Goal: Navigation & Orientation: Find specific page/section

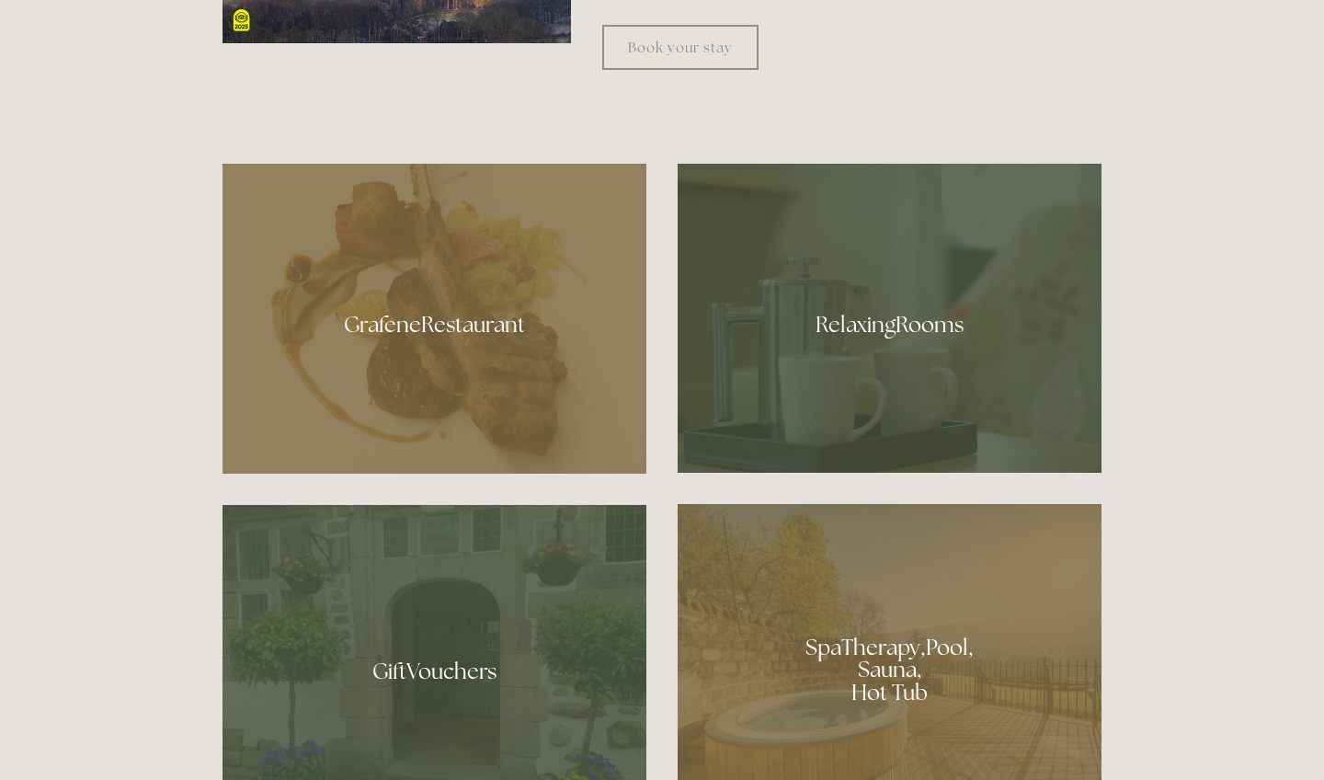
scroll to position [1058, 0]
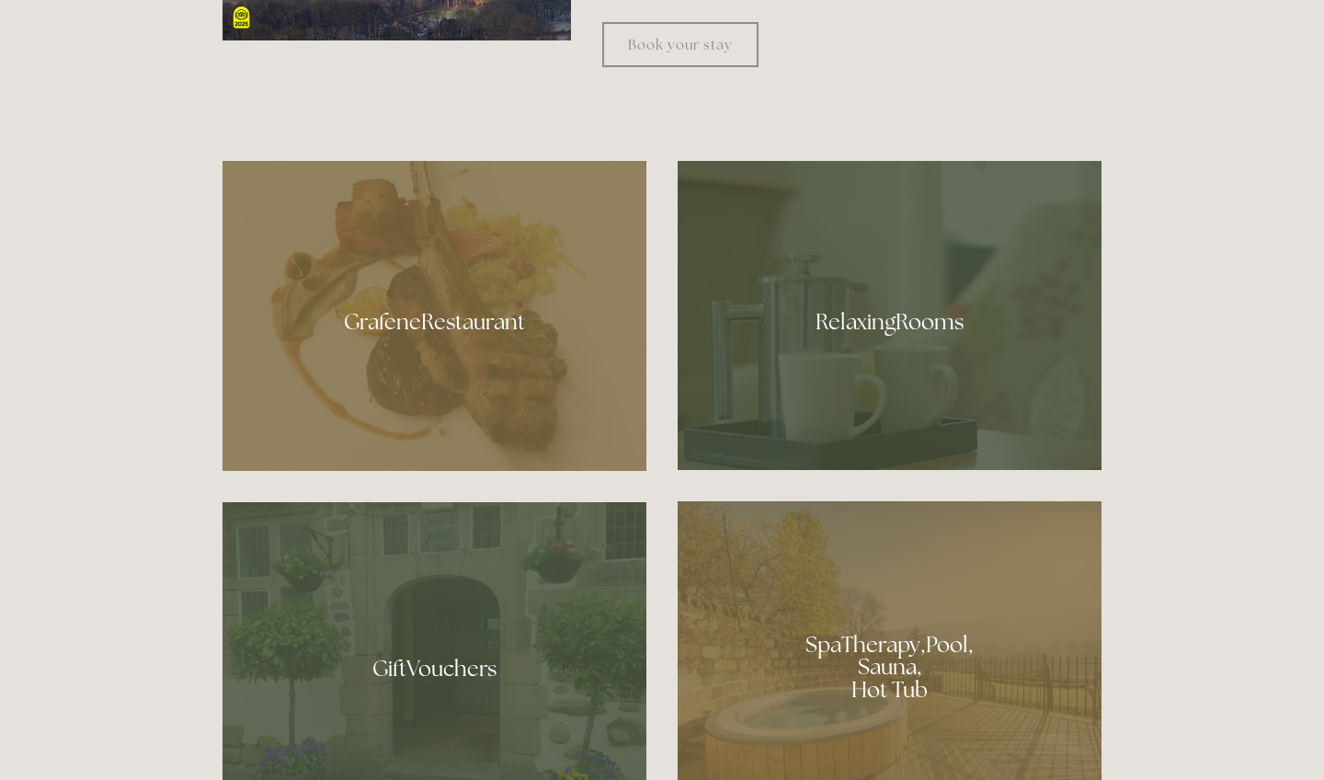
click at [522, 359] on div at bounding box center [435, 316] width 424 height 310
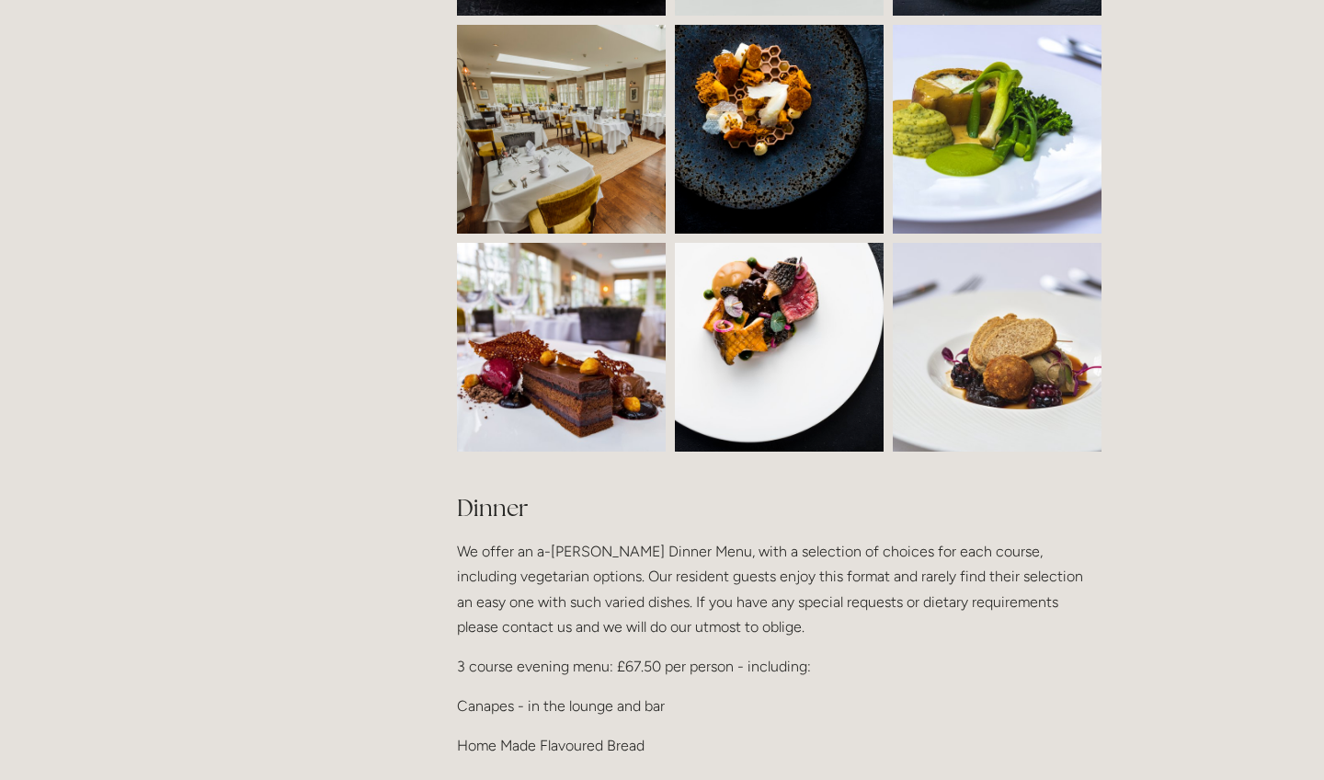
scroll to position [1805, 0]
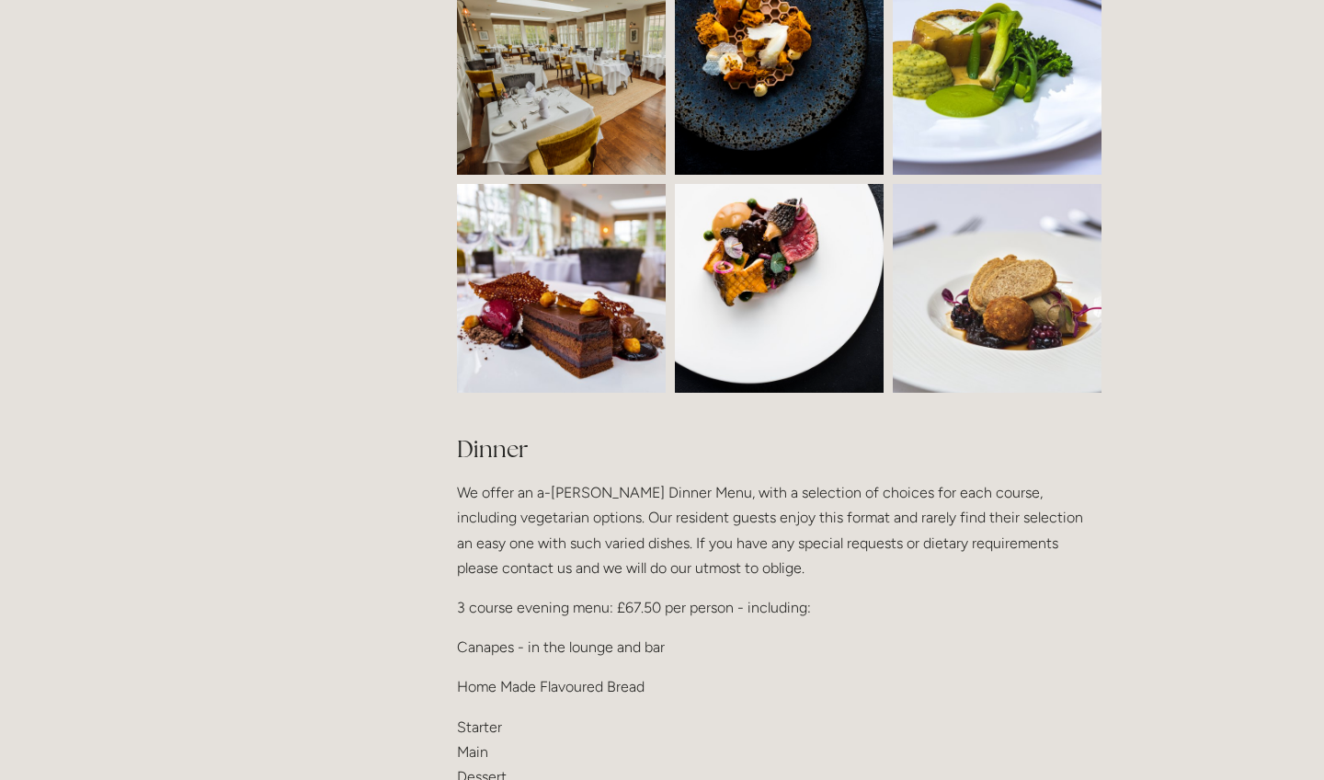
click at [586, 97] on img at bounding box center [614, 70] width 314 height 209
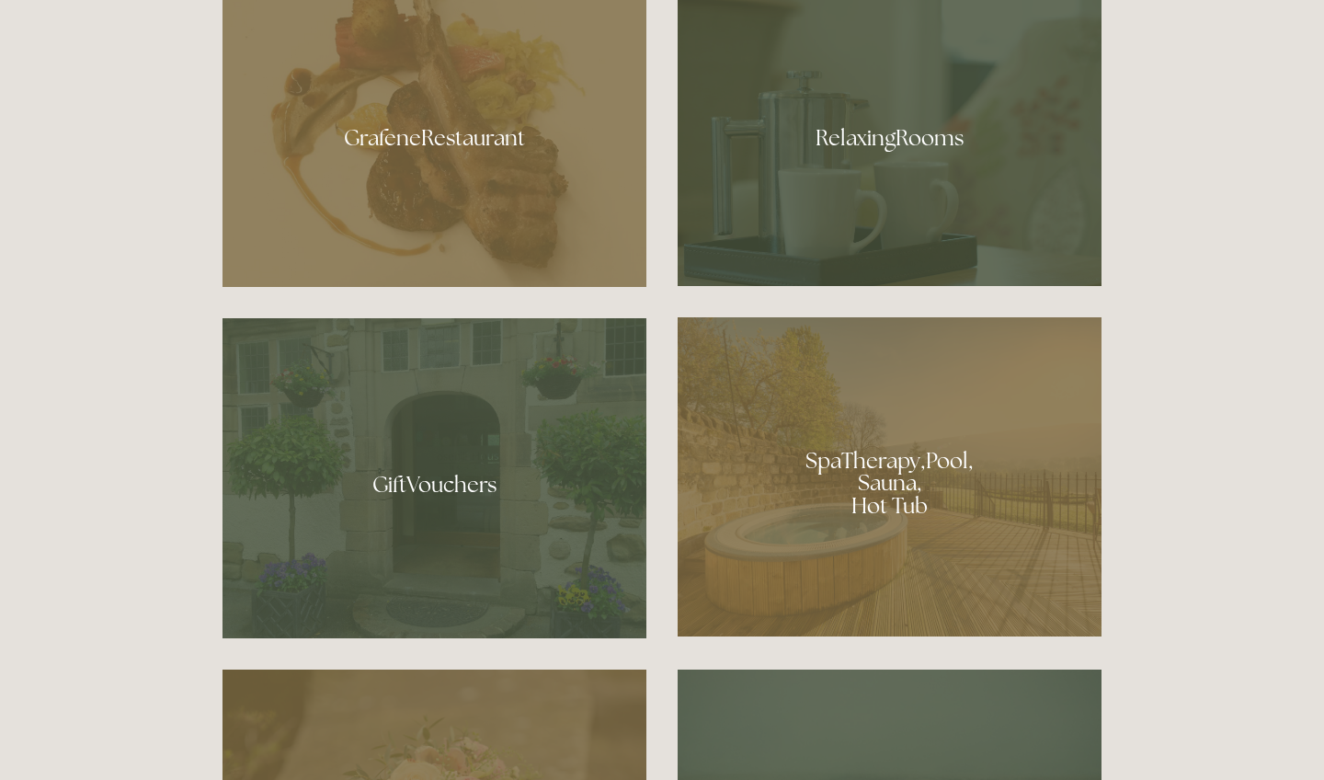
scroll to position [1235, 0]
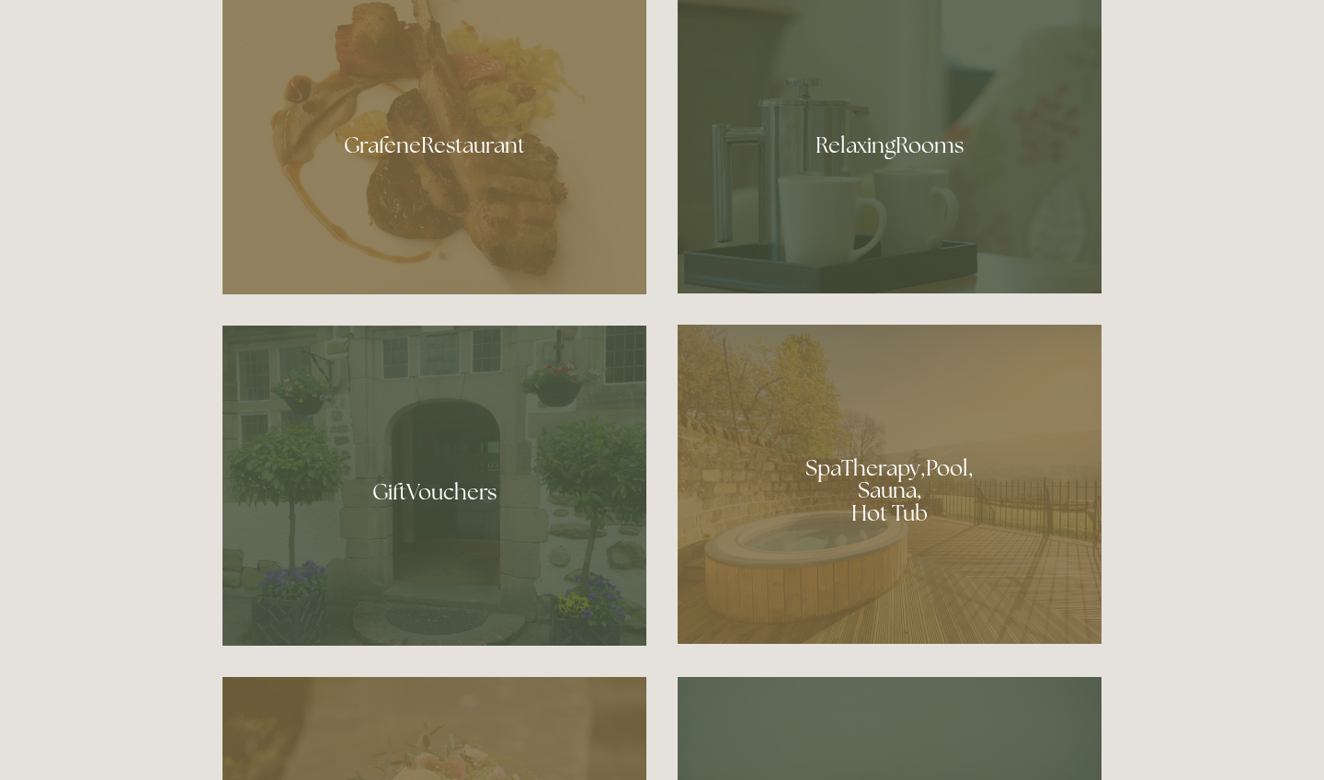
click at [901, 148] on div at bounding box center [890, 138] width 424 height 309
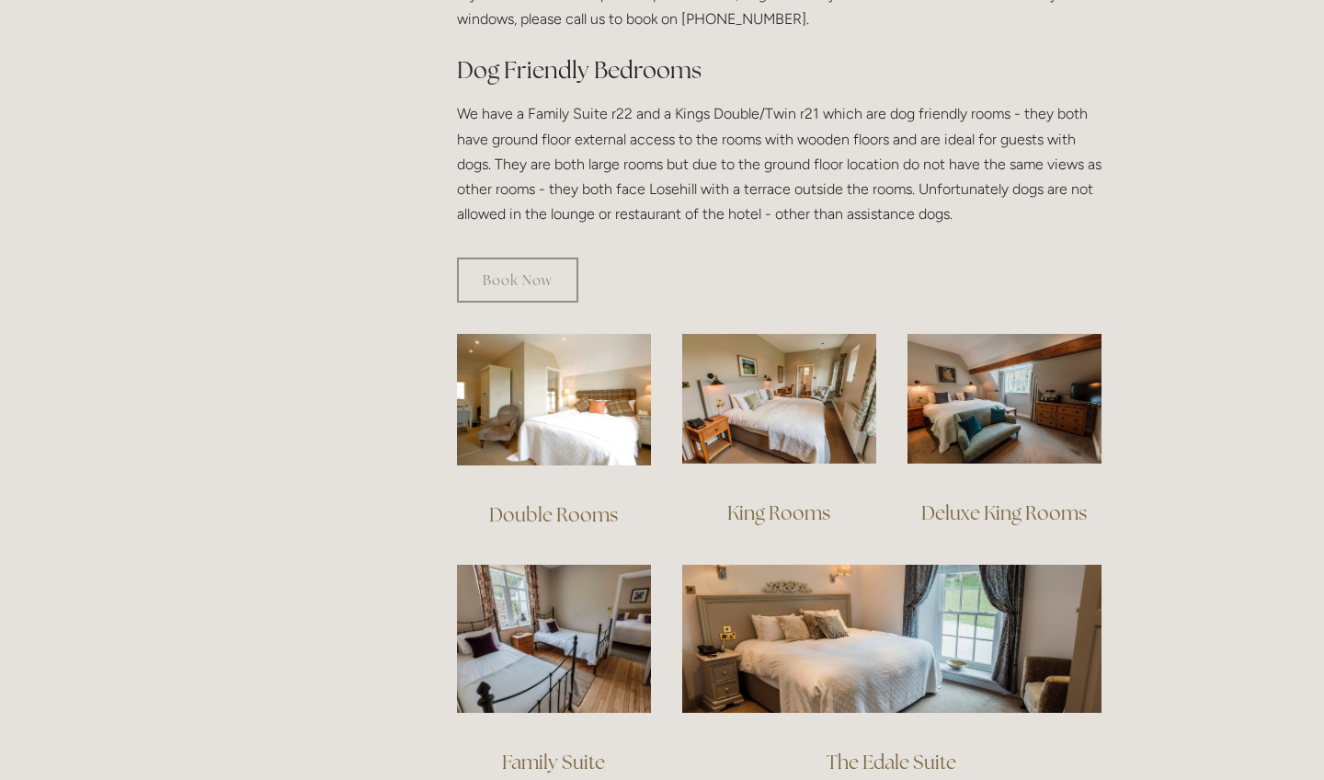
scroll to position [1038, 0]
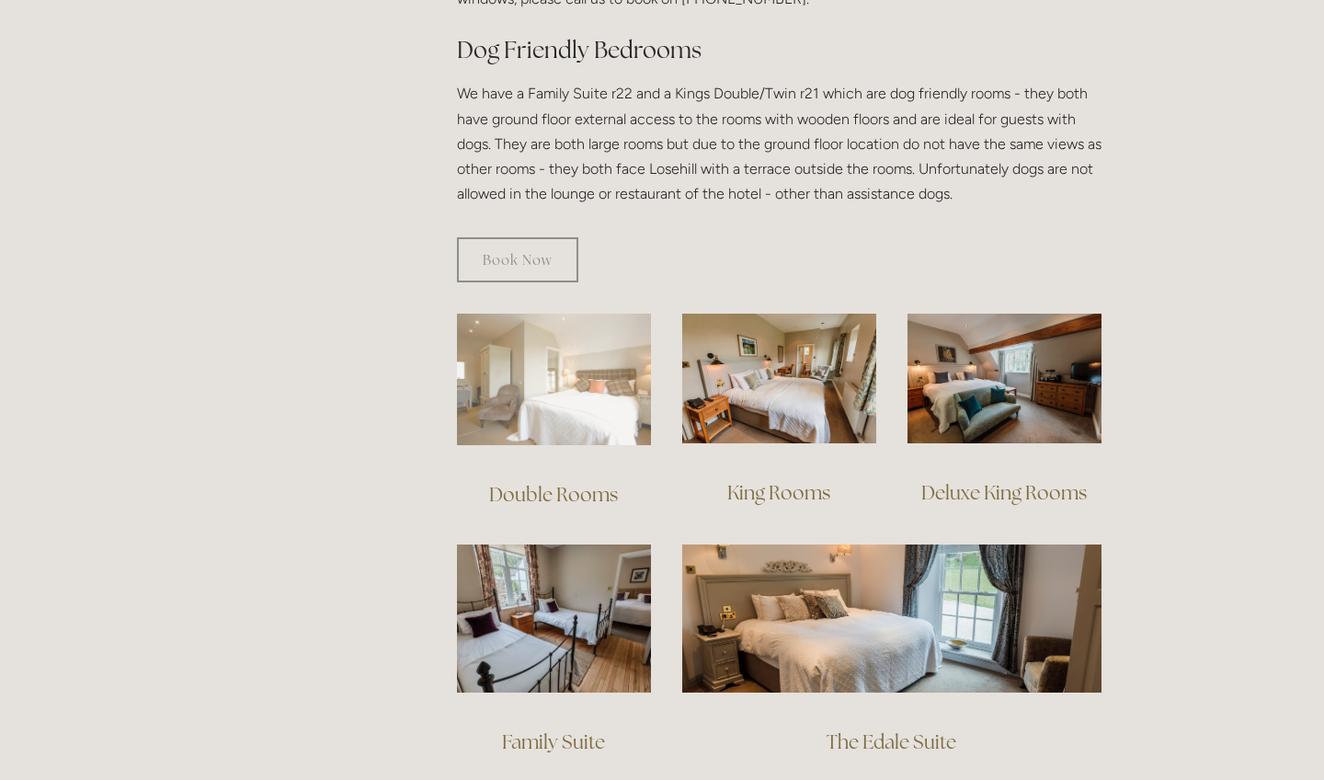
click at [543, 379] on img at bounding box center [554, 379] width 194 height 131
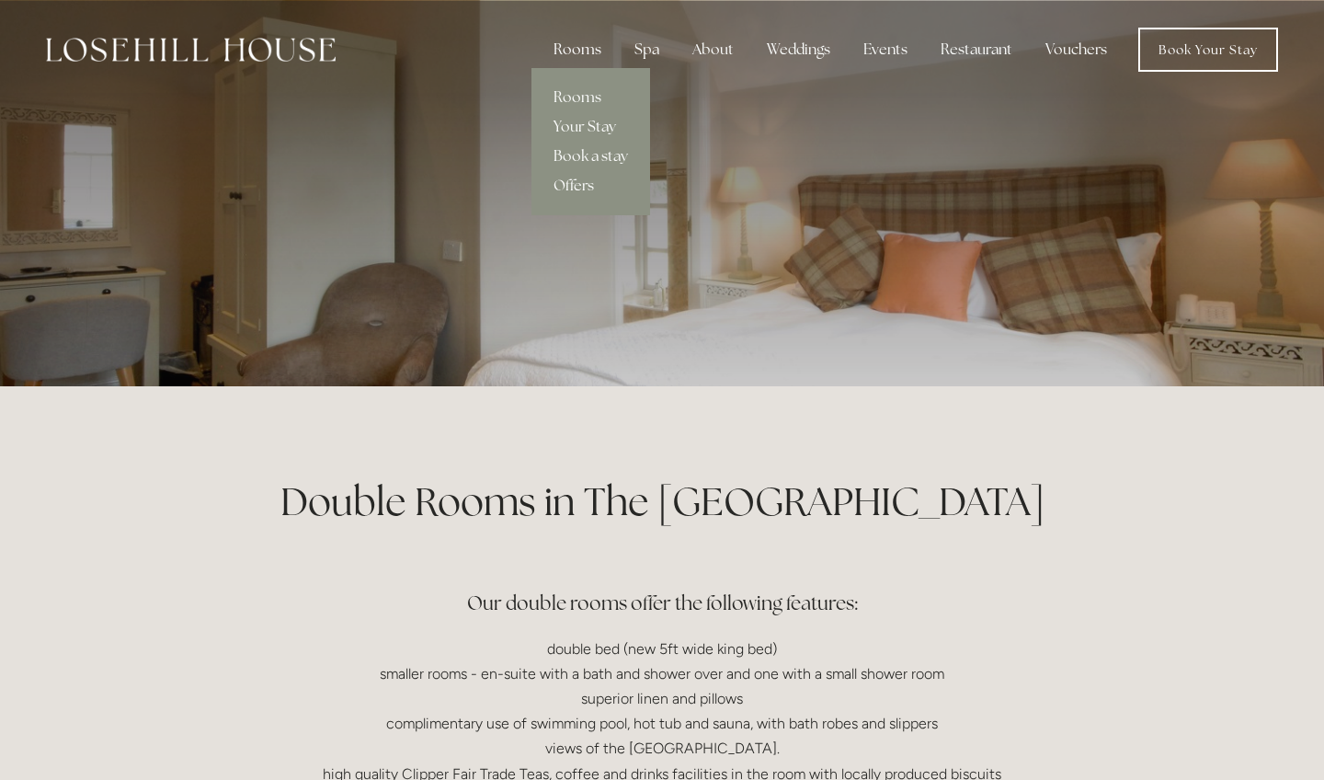
click at [577, 41] on div "Rooms" at bounding box center [577, 49] width 77 height 37
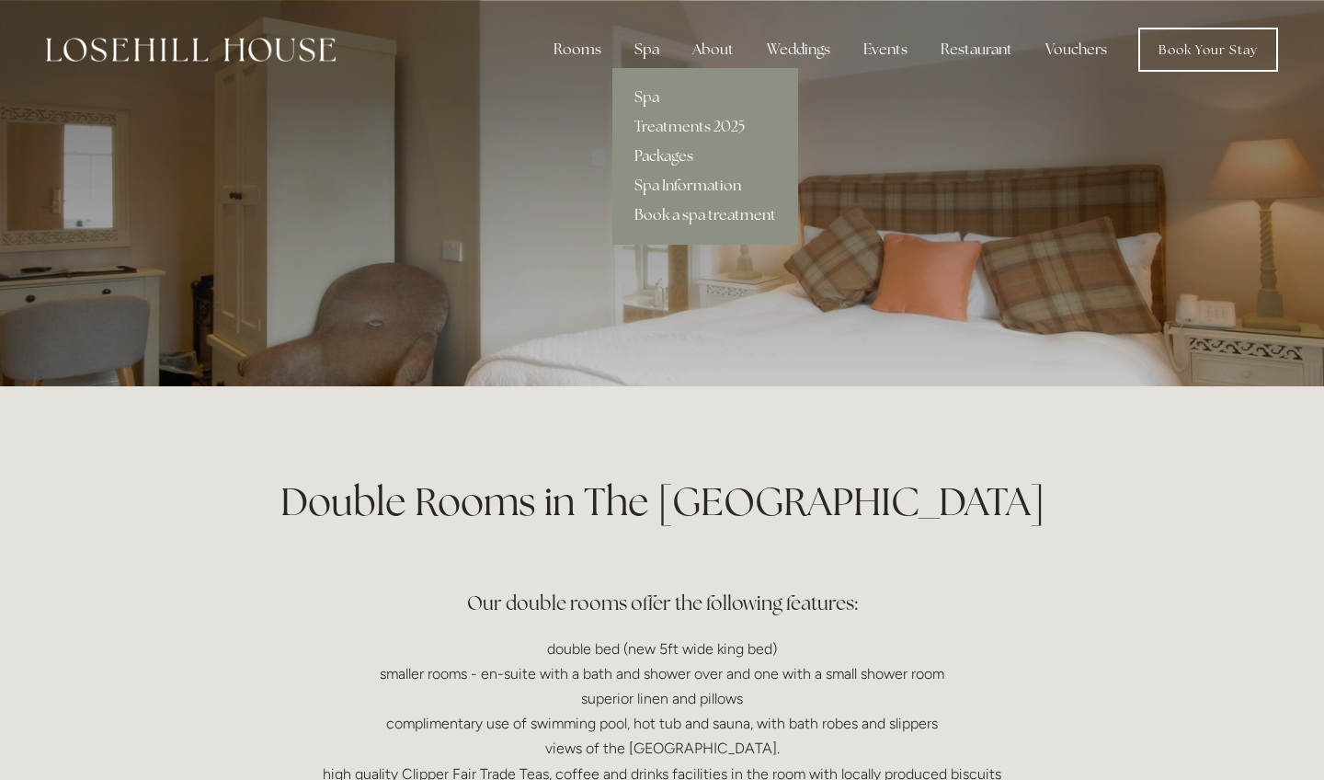
click at [652, 51] on div "Spa" at bounding box center [647, 49] width 54 height 37
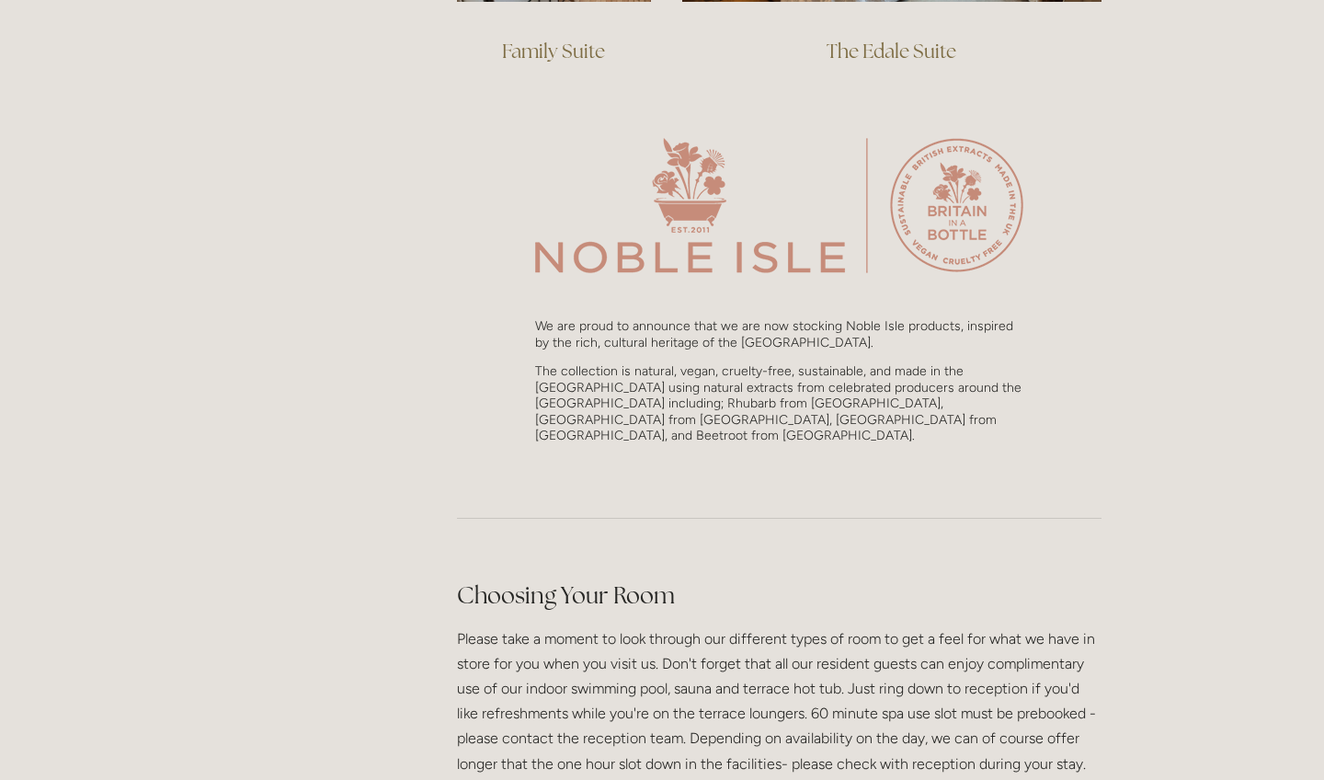
scroll to position [1743, 0]
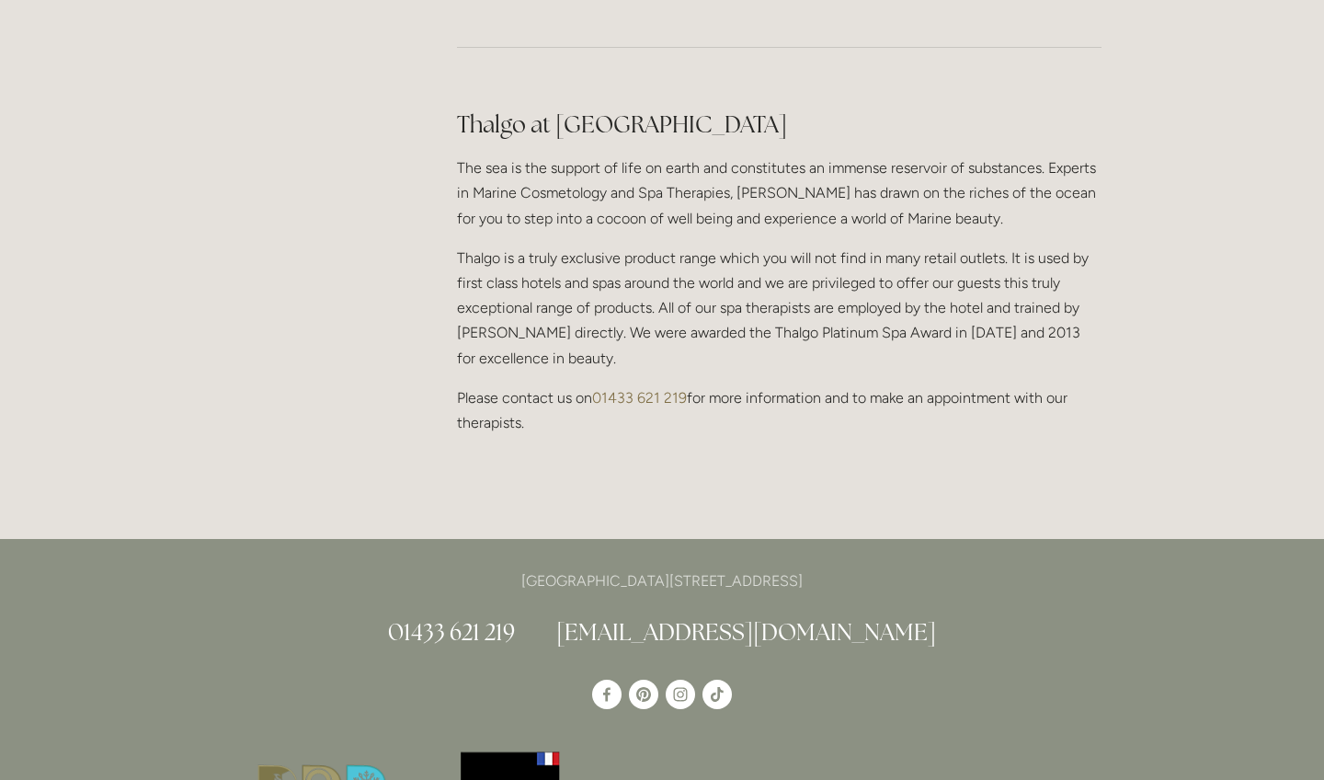
scroll to position [1712, 0]
